Goal: Information Seeking & Learning: Check status

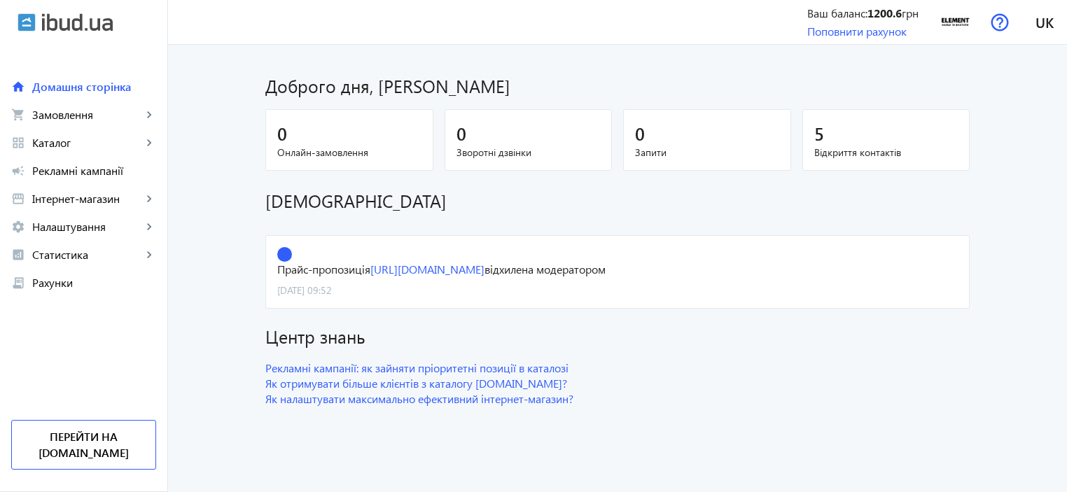
click at [820, 136] on div "5" at bounding box center [886, 133] width 144 height 25
click at [859, 153] on span "Відкриття контактів" at bounding box center [886, 153] width 144 height 14
click at [50, 142] on span "Каталог" at bounding box center [87, 143] width 110 height 14
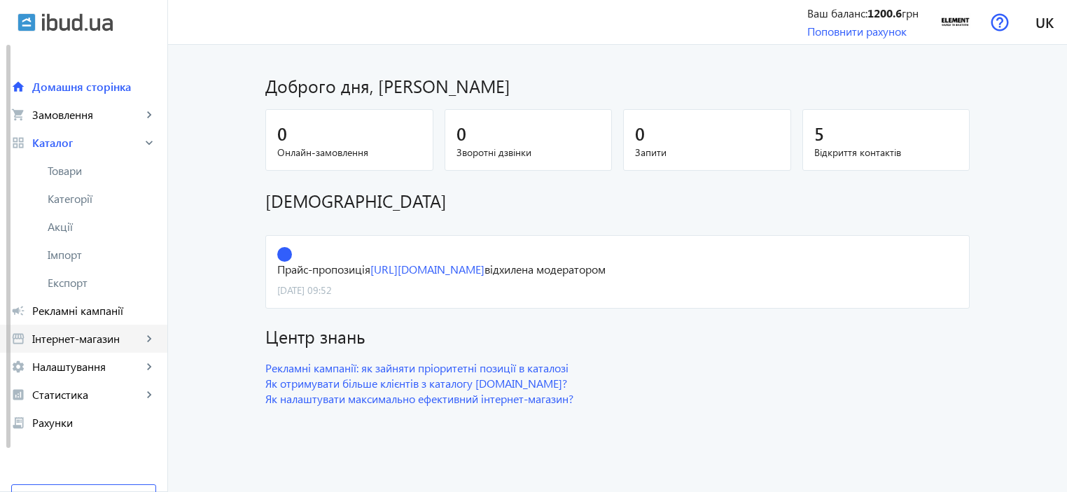
click at [123, 344] on span "Інтернет-магазин" at bounding box center [87, 339] width 110 height 14
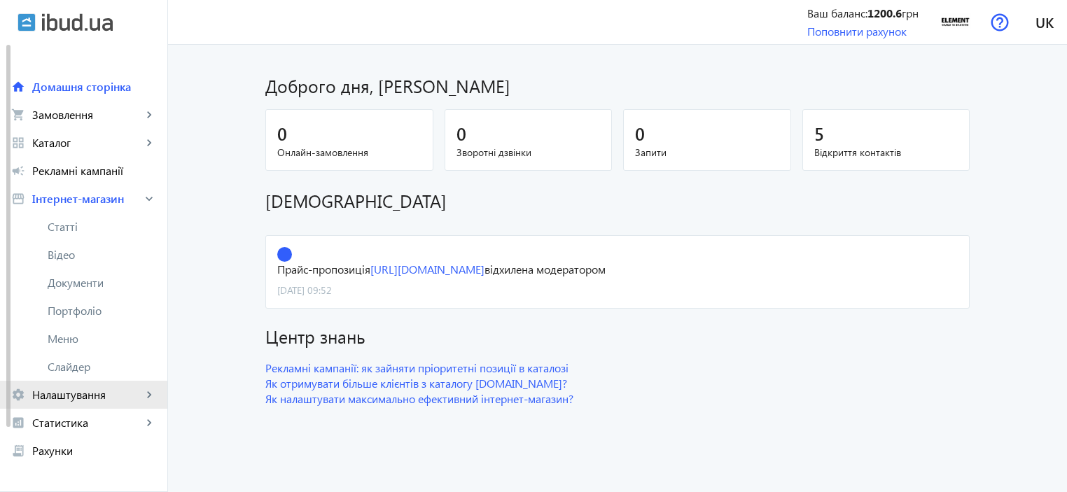
click at [137, 391] on span "Налаштування" at bounding box center [87, 395] width 110 height 14
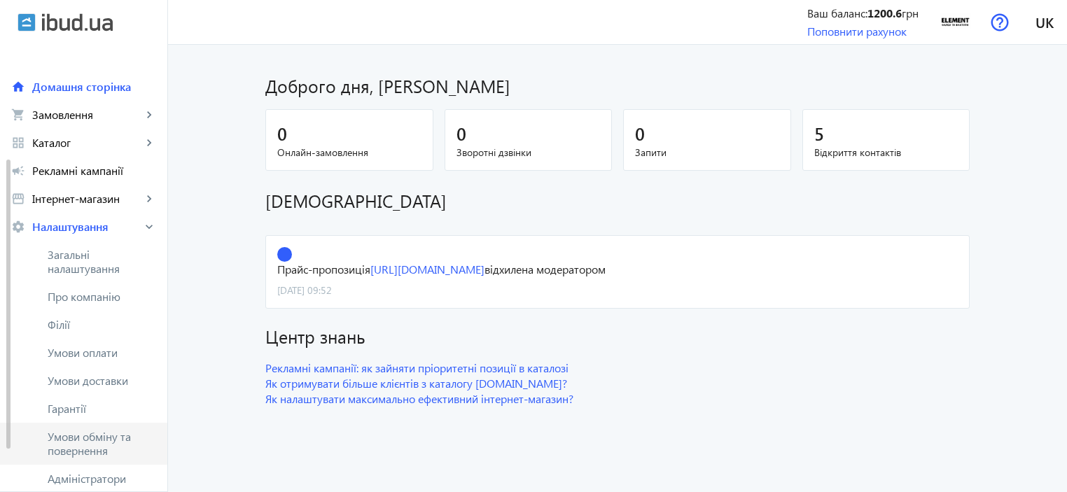
scroll to position [244, 0]
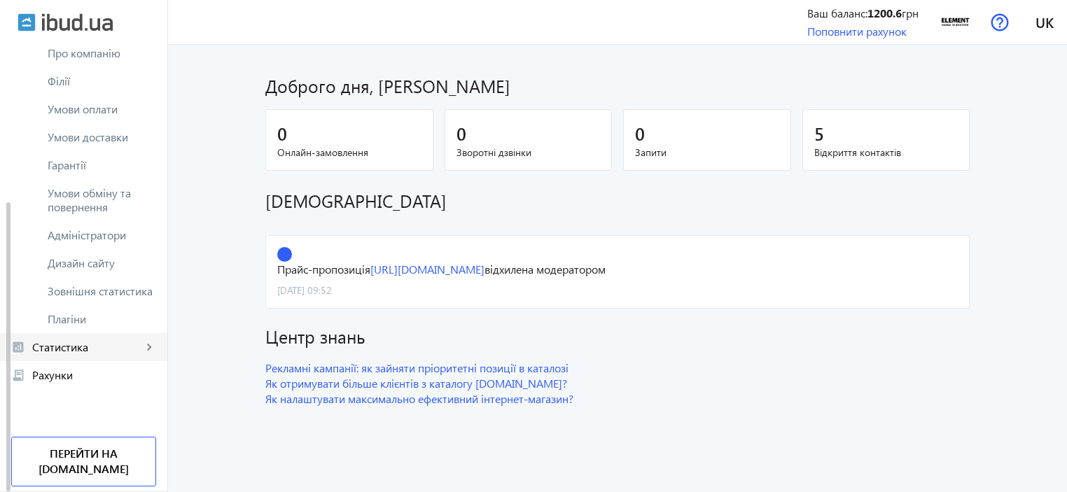
click at [125, 333] on link "analytics Статистика keyboard_arrow_right" at bounding box center [83, 347] width 167 height 28
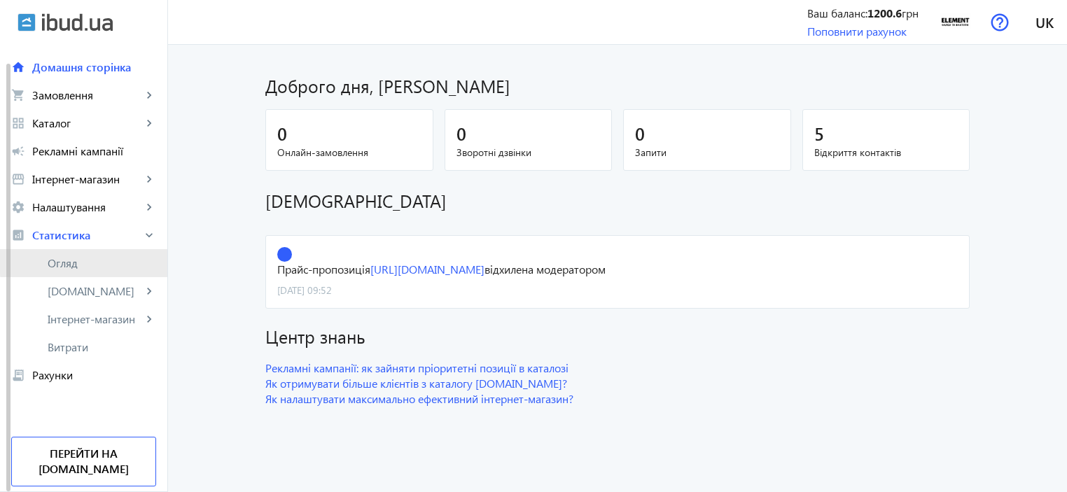
click at [109, 258] on span "Огляд" at bounding box center [102, 263] width 109 height 14
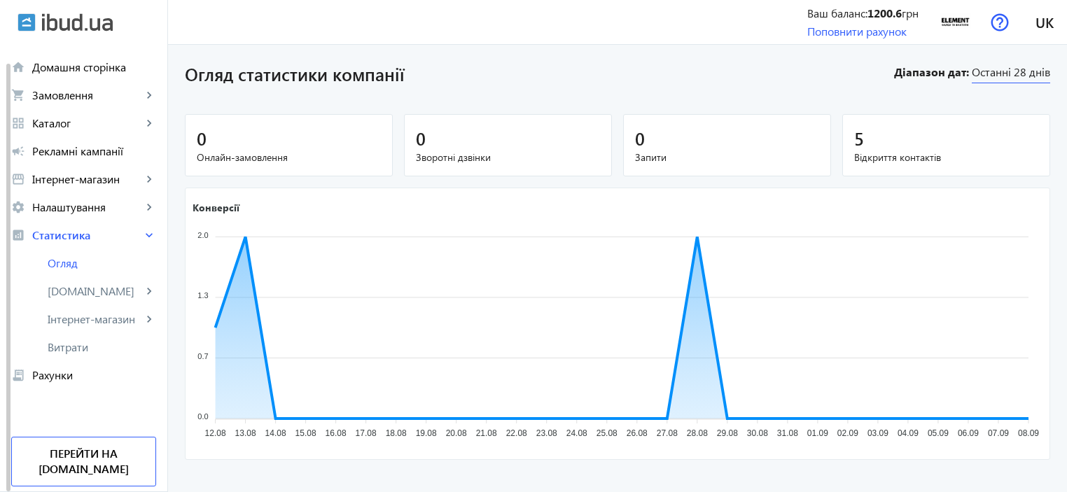
click at [1029, 74] on span "Останні 28 днів" at bounding box center [1011, 73] width 78 height 19
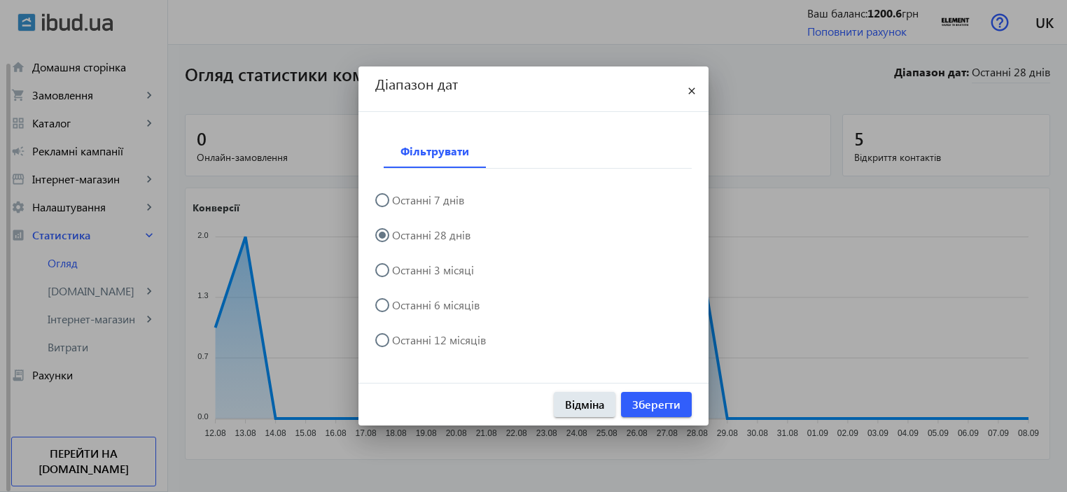
click at [456, 309] on label "Останні 6 місяців" at bounding box center [434, 305] width 90 height 11
click at [403, 309] on input "Останні 6 місяців" at bounding box center [389, 312] width 28 height 28
radio input "true"
click at [437, 267] on label "Останні 3 місяці" at bounding box center [431, 270] width 85 height 11
click at [403, 267] on input "Останні 3 місяці" at bounding box center [389, 277] width 28 height 28
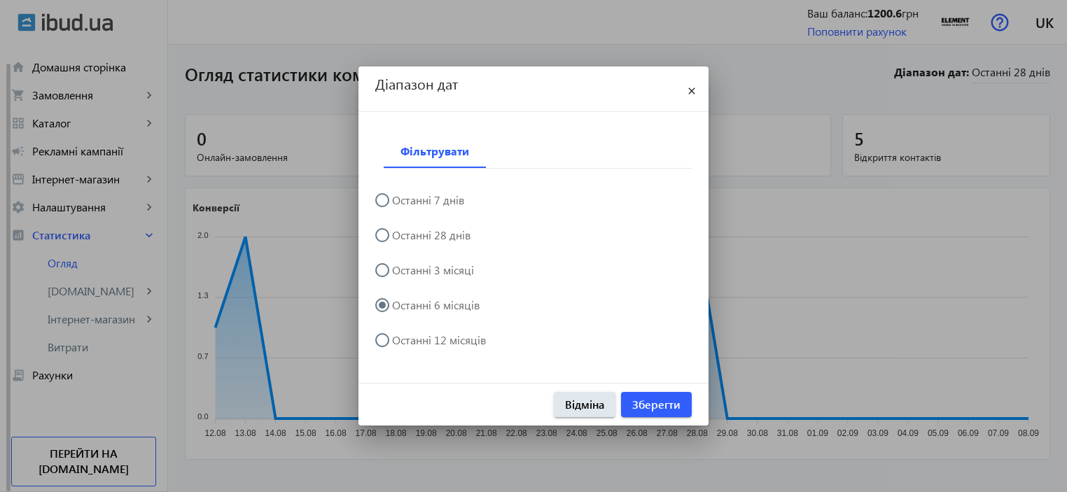
radio input "true"
click at [655, 403] on span "Зберегти" at bounding box center [656, 404] width 48 height 15
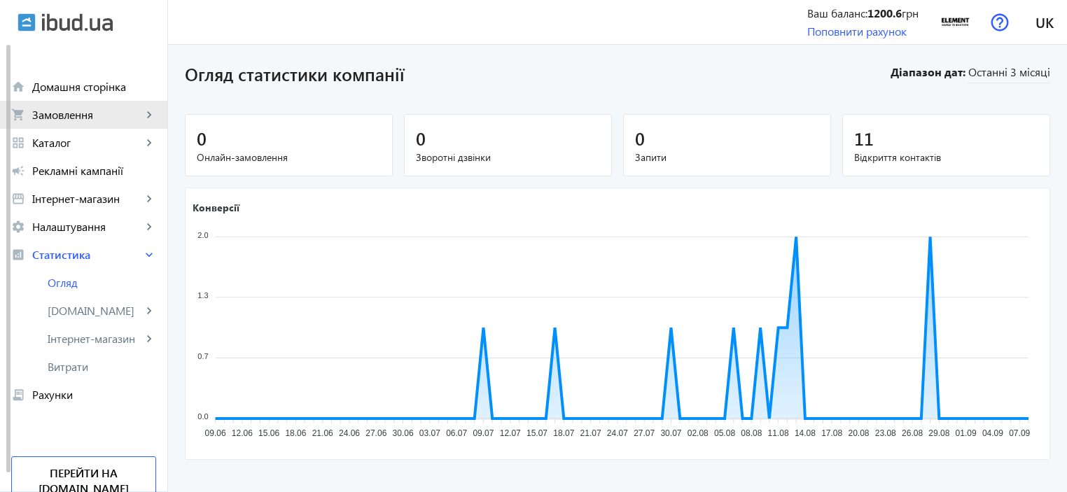
click at [106, 109] on span "Замовлення" at bounding box center [87, 115] width 110 height 14
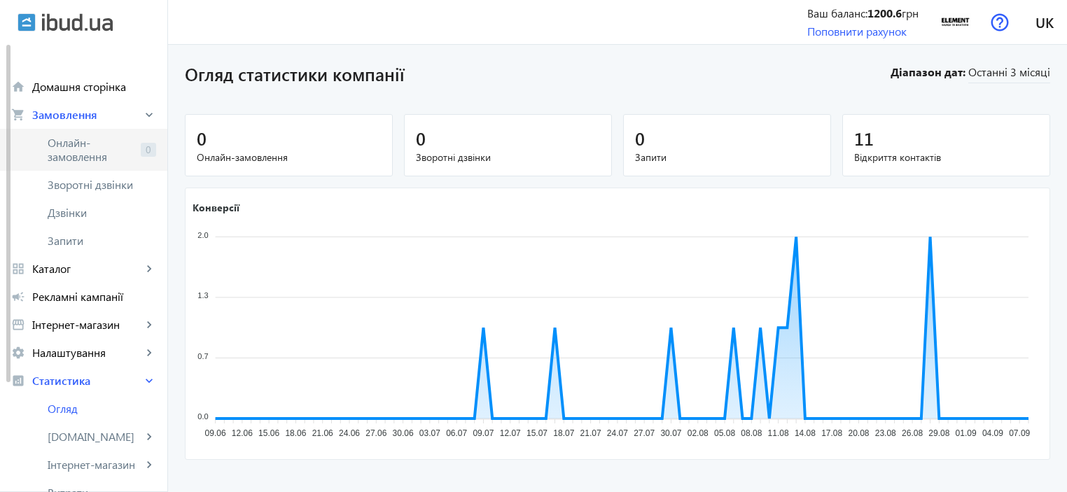
click at [109, 142] on span "Онлайн-замовлення" at bounding box center [92, 150] width 88 height 28
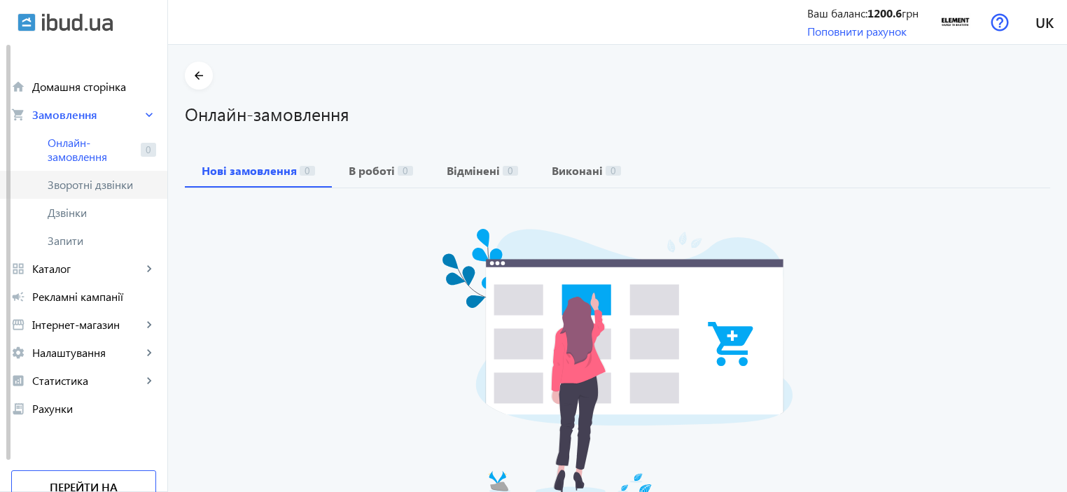
click at [123, 181] on span "Зворотні дзвінки" at bounding box center [94, 185] width 93 height 14
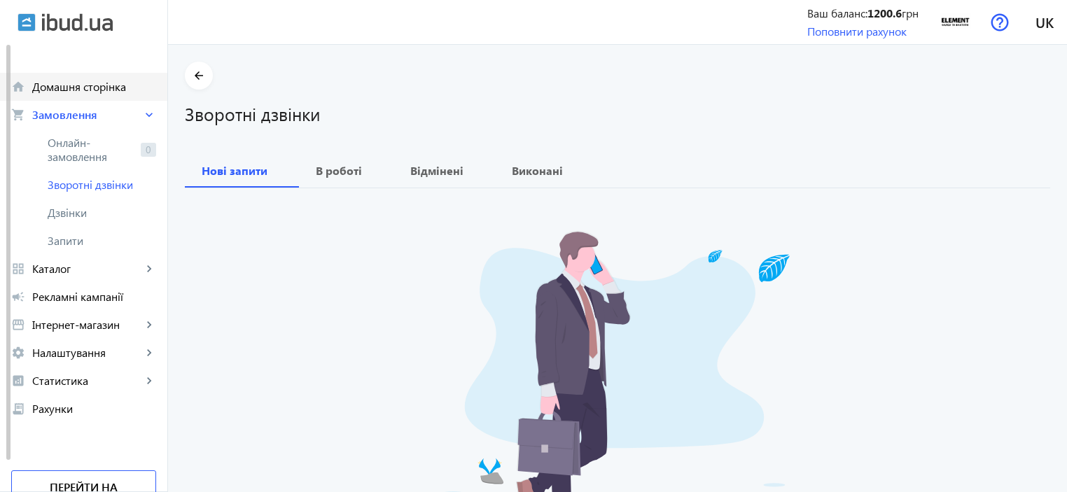
click at [120, 86] on span "Домашня сторінка" at bounding box center [94, 87] width 124 height 14
